Goal: Transaction & Acquisition: Obtain resource

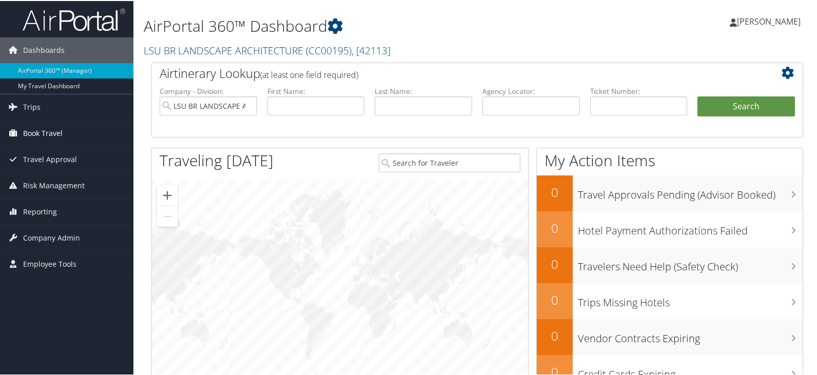
click at [43, 129] on span "Book Travel" at bounding box center [43, 133] width 40 height 26
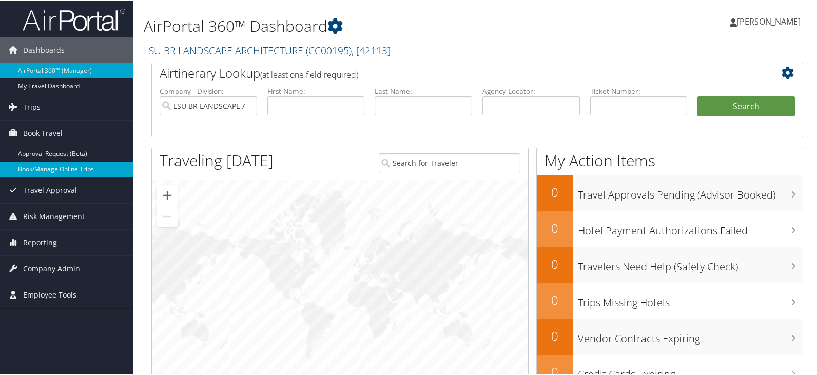
click at [57, 164] on link "Book/Manage Online Trips" at bounding box center [66, 168] width 133 height 15
click at [288, 107] on input "text" at bounding box center [316, 104] width 98 height 19
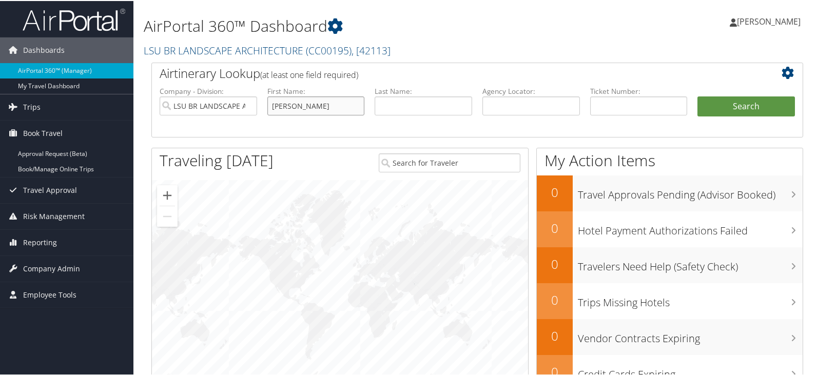
type input "[PERSON_NAME]"
click at [526, 107] on button "Search" at bounding box center [746, 105] width 98 height 21
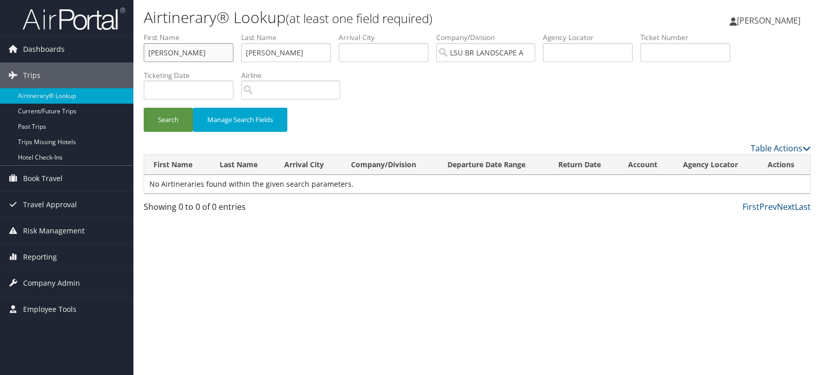
drag, startPoint x: 207, startPoint y: 54, endPoint x: 147, endPoint y: 52, distance: 60.1
click at [147, 52] on input "[PERSON_NAME]" at bounding box center [189, 52] width 90 height 19
type input "brendan"
type input "[PERSON_NAME]"
click at [144, 108] on button "Search" at bounding box center [168, 120] width 49 height 24
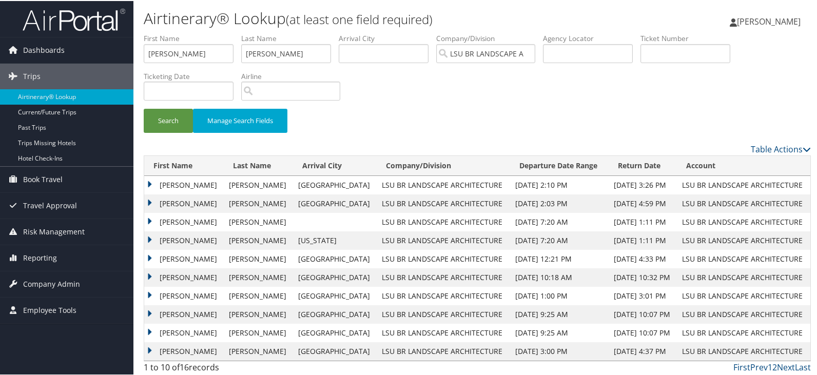
click at [168, 181] on td "BRENDAN ALEXANDER" at bounding box center [184, 184] width 80 height 18
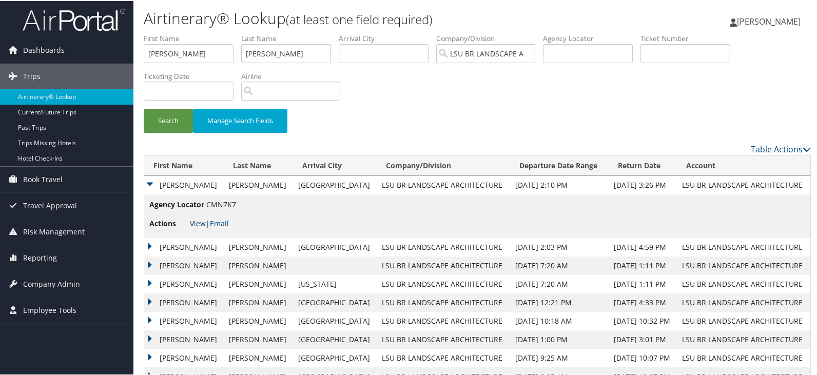
click at [198, 223] on link "View" at bounding box center [198, 223] width 16 height 10
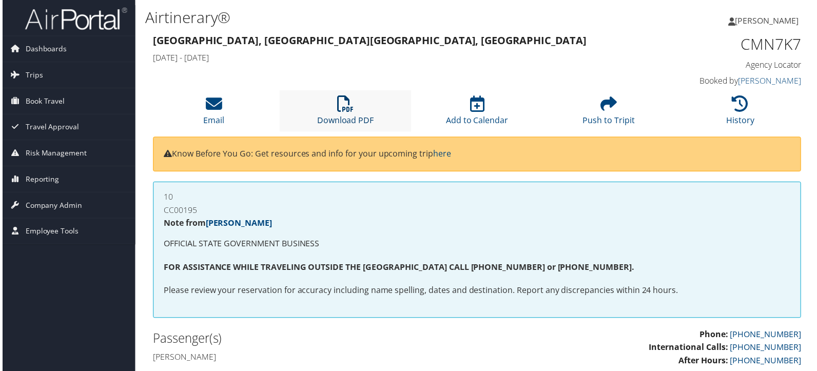
click at [329, 123] on link "Download PDF" at bounding box center [345, 114] width 57 height 25
